Goal: Navigation & Orientation: Find specific page/section

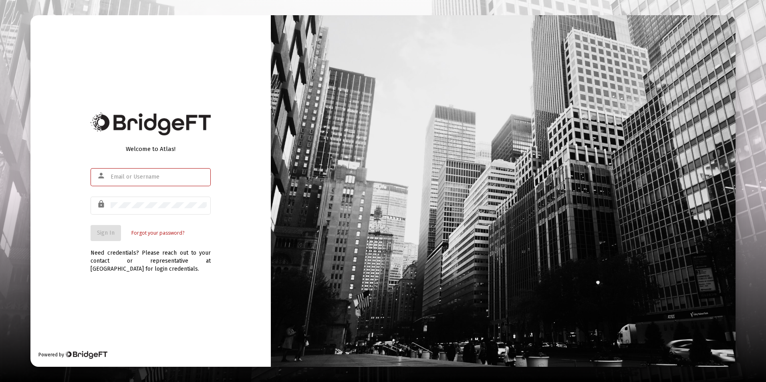
click at [130, 170] on div at bounding box center [159, 177] width 96 height 20
click at [131, 175] on input "text" at bounding box center [159, 177] width 96 height 6
type input "[EMAIL_ADDRESS][DOMAIN_NAME]"
click at [91, 225] on button "Sign In" at bounding box center [106, 233] width 30 height 16
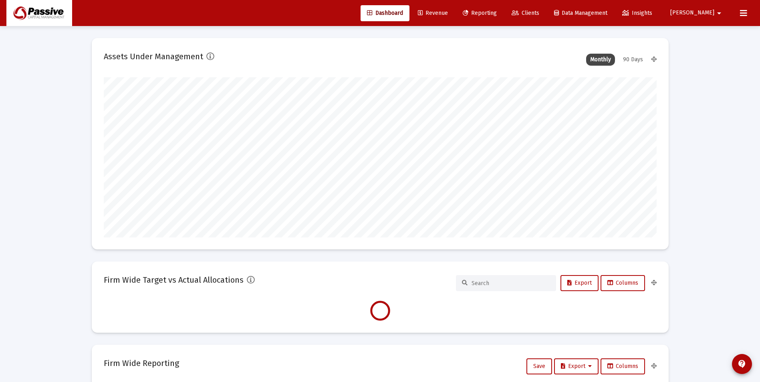
scroll to position [160, 298]
click at [546, 20] on link "Clients" at bounding box center [525, 13] width 40 height 16
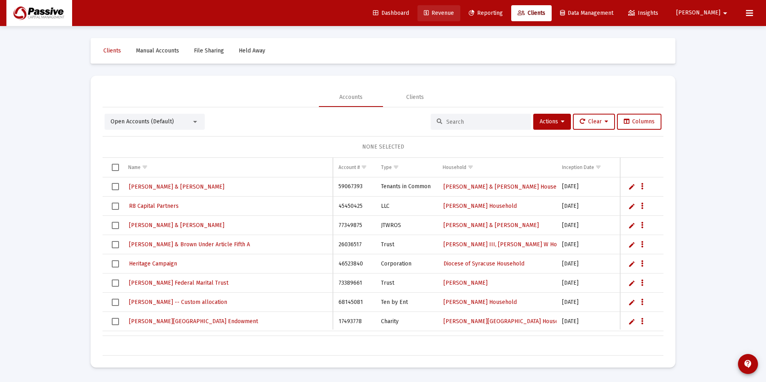
click at [460, 17] on link "Revenue" at bounding box center [438, 13] width 43 height 16
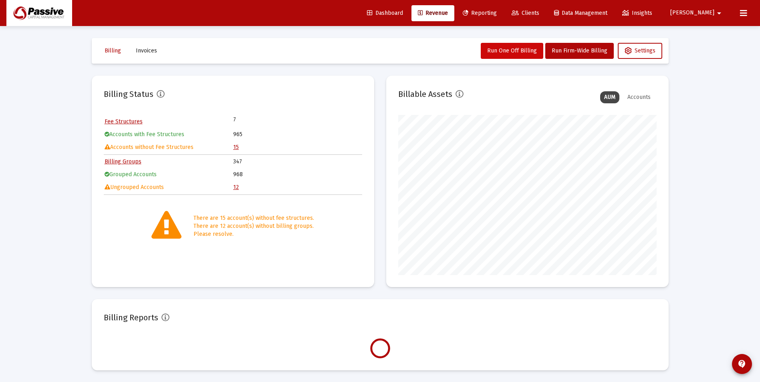
scroll to position [160, 258]
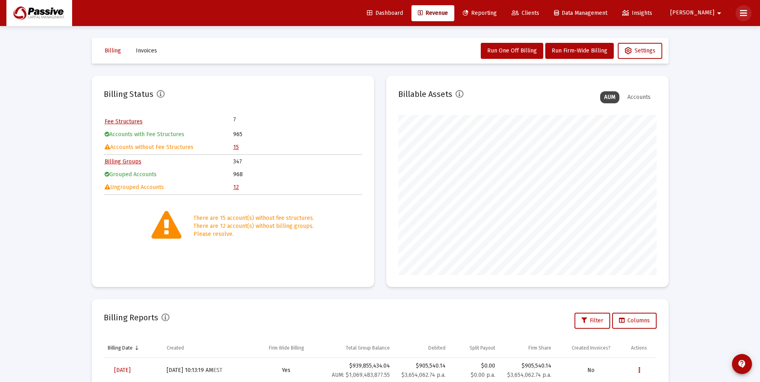
click at [748, 20] on button at bounding box center [744, 13] width 16 height 16
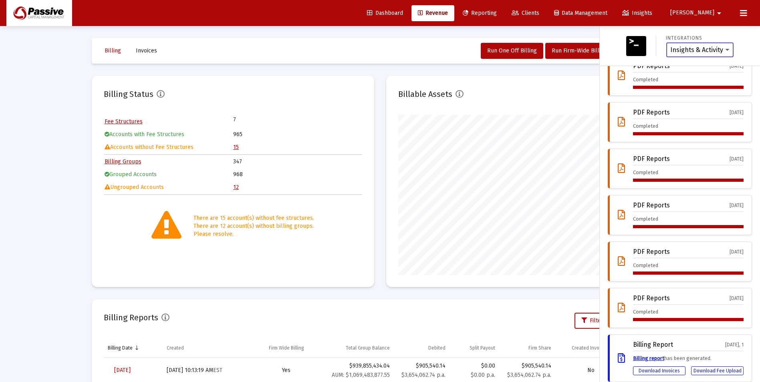
scroll to position [23, 0]
